Goal: Information Seeking & Learning: Find specific fact

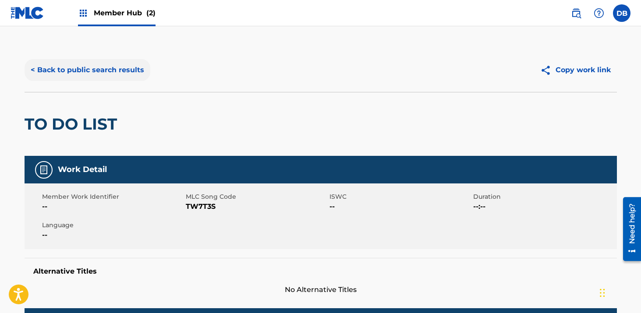
click at [113, 73] on button "< Back to public search results" at bounding box center [88, 70] width 126 height 22
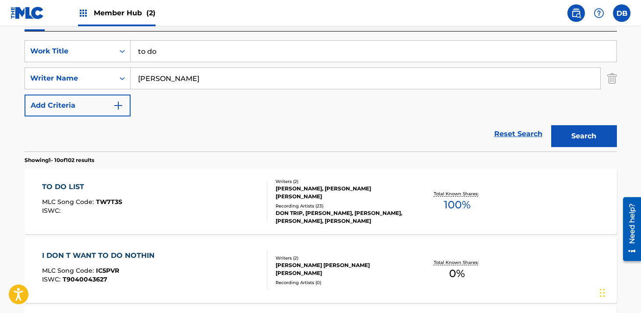
scroll to position [134, 0]
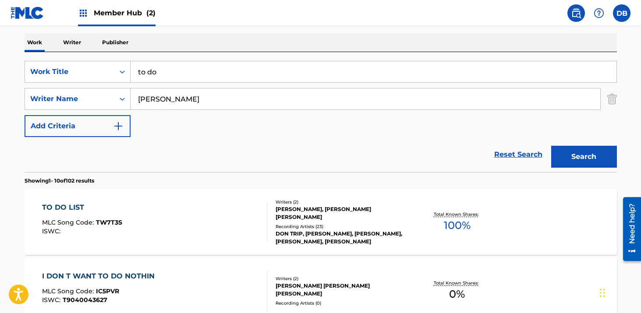
click at [184, 71] on input "to do" at bounding box center [374, 71] width 486 height 21
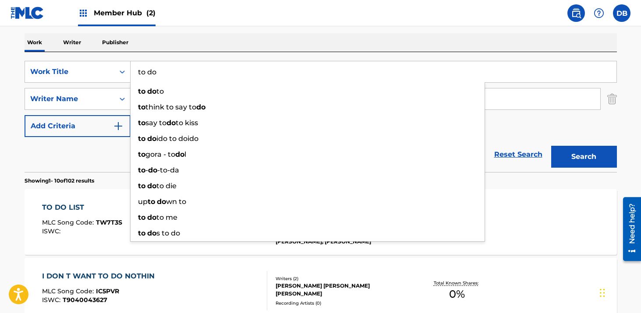
click at [184, 71] on input "to do" at bounding box center [374, 71] width 486 height 21
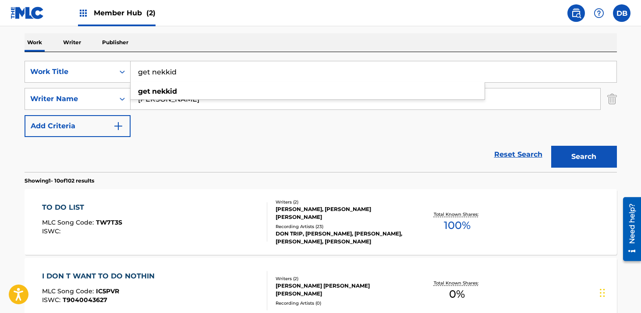
type input "get nekkid"
click at [236, 51] on div "Work Writer Publisher" at bounding box center [321, 42] width 592 height 19
click at [190, 96] on input "[PERSON_NAME]" at bounding box center [366, 98] width 470 height 21
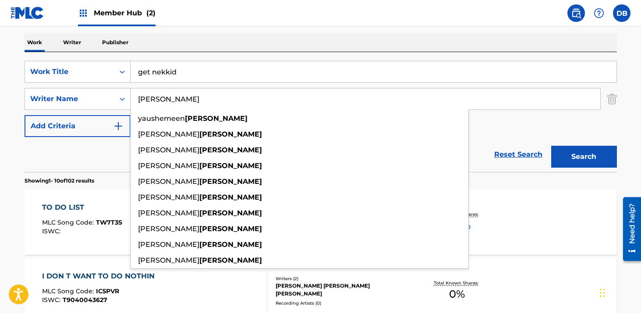
click at [190, 96] on input "[PERSON_NAME]" at bounding box center [366, 98] width 470 height 21
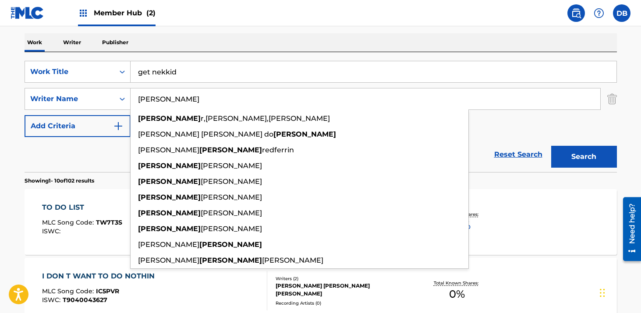
type input "[PERSON_NAME]"
click at [551, 146] on button "Search" at bounding box center [584, 157] width 66 height 22
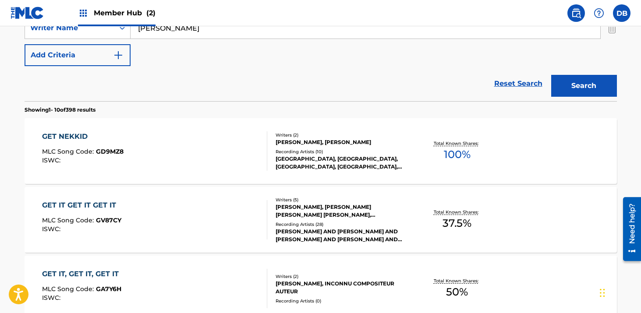
scroll to position [234, 0]
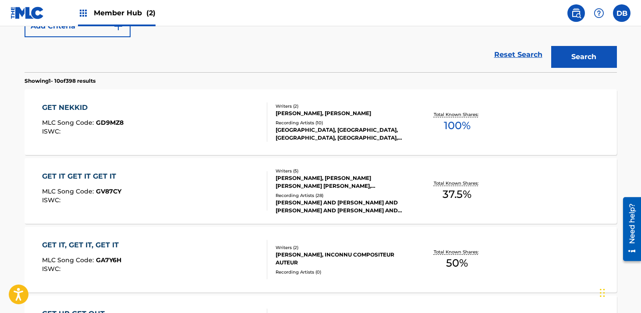
click at [318, 128] on div "[GEOGRAPHIC_DATA], [GEOGRAPHIC_DATA], [GEOGRAPHIC_DATA], [GEOGRAPHIC_DATA], [GE…" at bounding box center [342, 134] width 132 height 16
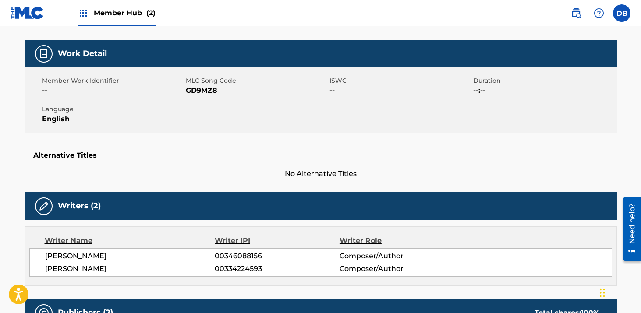
scroll to position [108, 0]
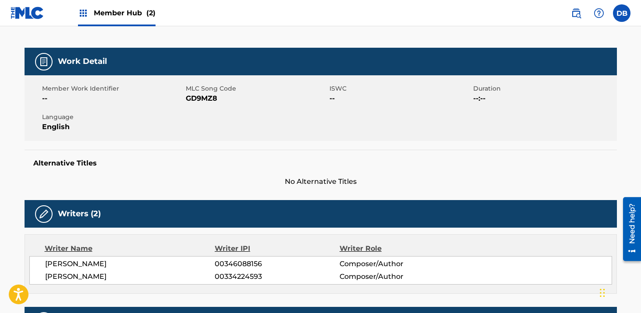
click at [206, 99] on span "GD9MZ8" at bounding box center [256, 98] width 141 height 11
copy span "GD9MZ8"
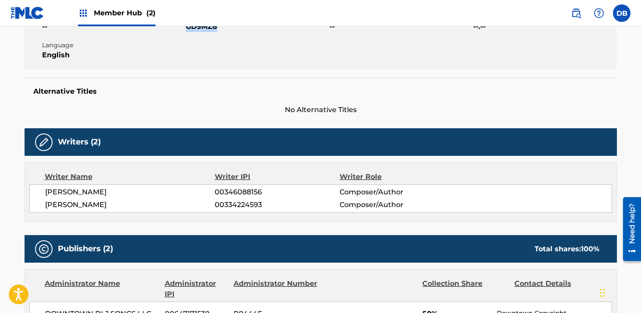
scroll to position [0, 0]
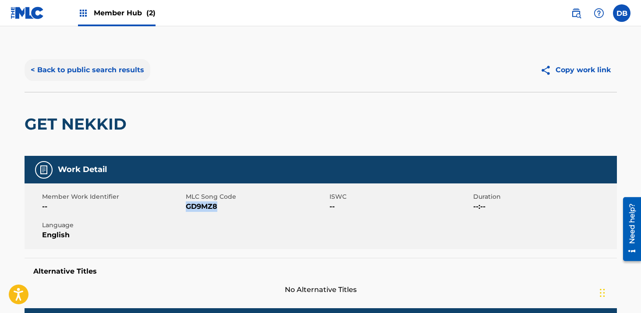
click at [119, 73] on button "< Back to public search results" at bounding box center [88, 70] width 126 height 22
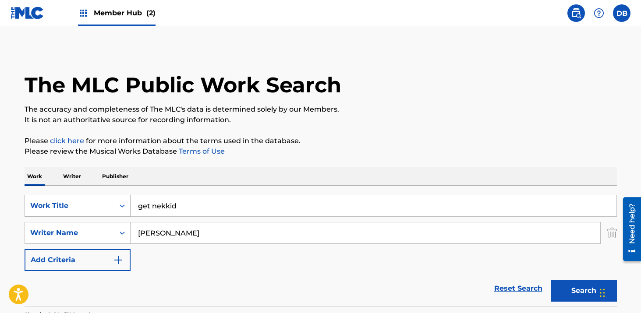
drag, startPoint x: 202, startPoint y: 200, endPoint x: 78, endPoint y: 200, distance: 124.0
click at [78, 200] on div "SearchWithCriteria2ec9a90a-27b3-435e-9694-868afe8a7f8c Work Title get nekkid" at bounding box center [321, 206] width 592 height 22
drag, startPoint x: 203, startPoint y: 207, endPoint x: 103, endPoint y: 206, distance: 100.3
click at [102, 206] on div "SearchWithCriteria2ec9a90a-27b3-435e-9694-868afe8a7f8c Work Title get nekkid ge…" at bounding box center [321, 206] width 592 height 22
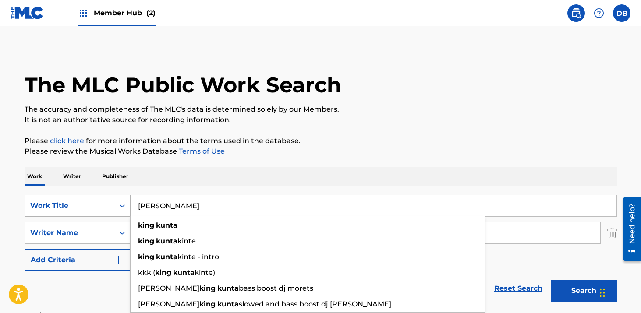
type input "[PERSON_NAME]"
click at [551, 280] on button "Search" at bounding box center [584, 291] width 66 height 22
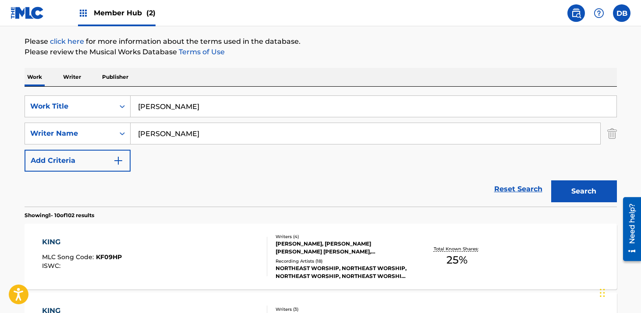
scroll to position [124, 0]
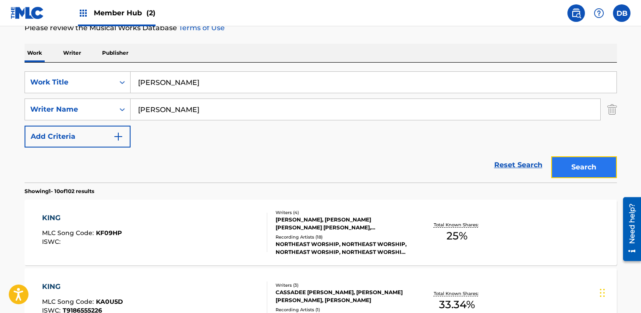
click at [576, 170] on button "Search" at bounding box center [584, 167] width 66 height 22
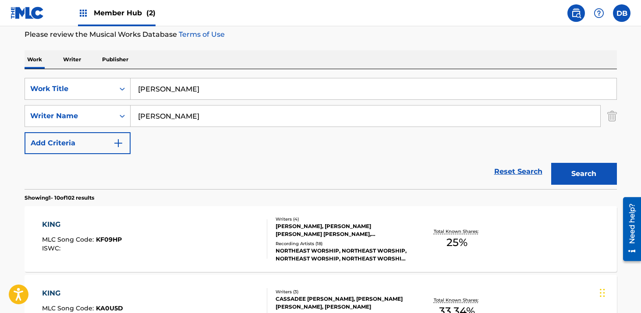
scroll to position [0, 0]
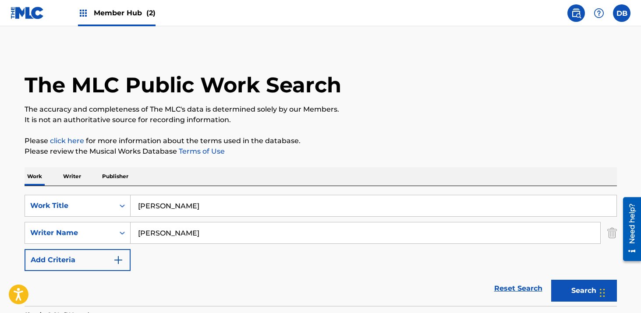
click at [199, 231] on input "[PERSON_NAME]" at bounding box center [366, 233] width 470 height 21
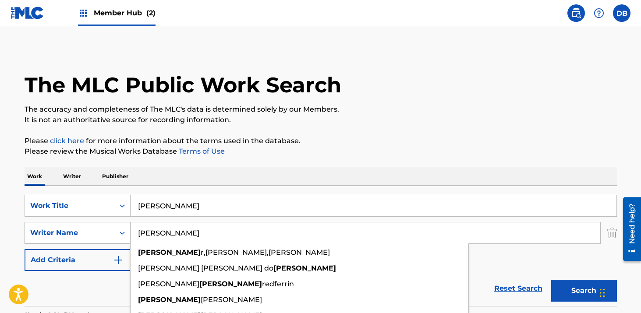
drag, startPoint x: 199, startPoint y: 232, endPoint x: 125, endPoint y: 232, distance: 74.0
click at [125, 232] on div "SearchWithCriteriaa32818bc-0e60-499f-aa75-b5df7e3bbe8a Writer Name [PERSON_NAME…" at bounding box center [321, 233] width 592 height 22
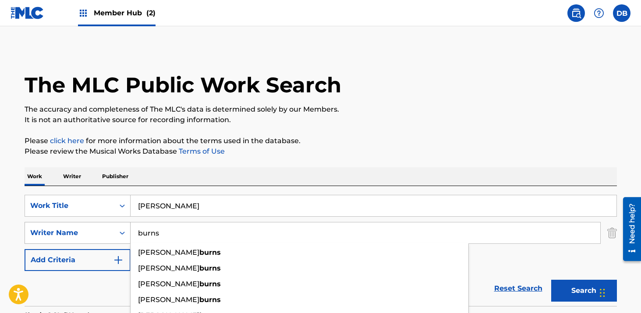
type input "burns"
click at [551, 280] on button "Search" at bounding box center [584, 291] width 66 height 22
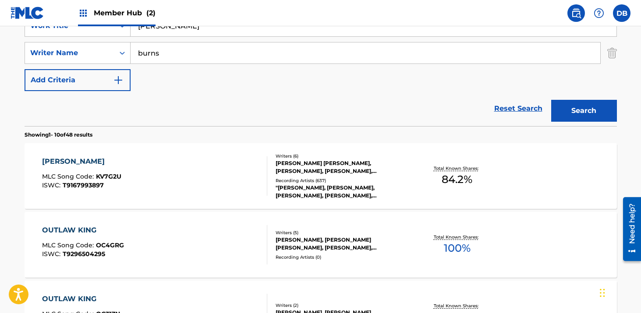
scroll to position [185, 0]
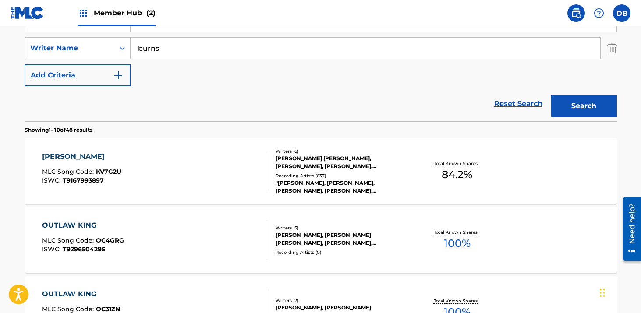
click at [330, 185] on div ""[PERSON_NAME], [PERSON_NAME], [PERSON_NAME], [PERSON_NAME], [PERSON_NAME], [PE…" at bounding box center [342, 187] width 132 height 16
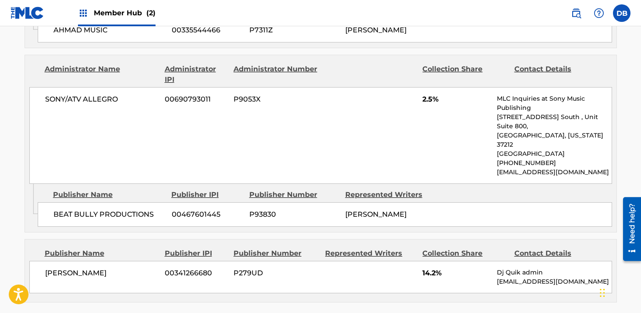
scroll to position [1705, 0]
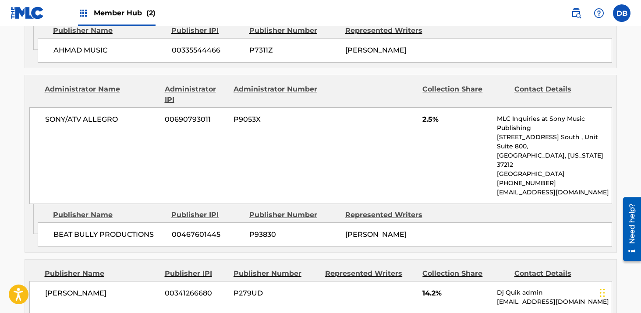
click at [437, 281] on div "[PERSON_NAME] 00341266680 P279UD 14.2% Dj Quik admin [EMAIL_ADDRESS][DOMAIN_NAM…" at bounding box center [320, 297] width 583 height 32
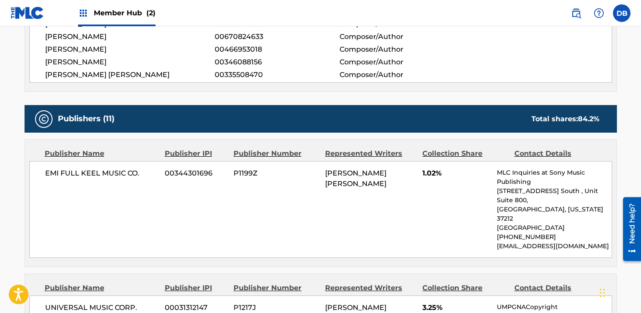
scroll to position [0, 0]
